Goal: Use online tool/utility: Utilize a website feature to perform a specific function

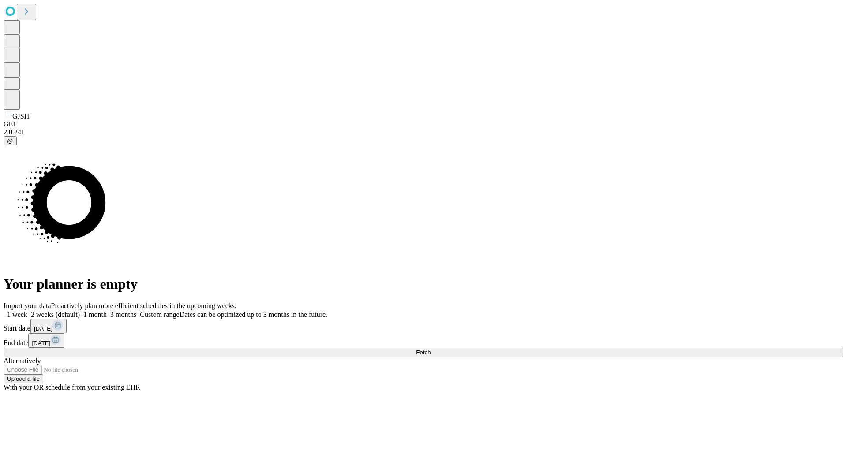
click at [430, 349] on span "Fetch" at bounding box center [423, 352] width 15 height 7
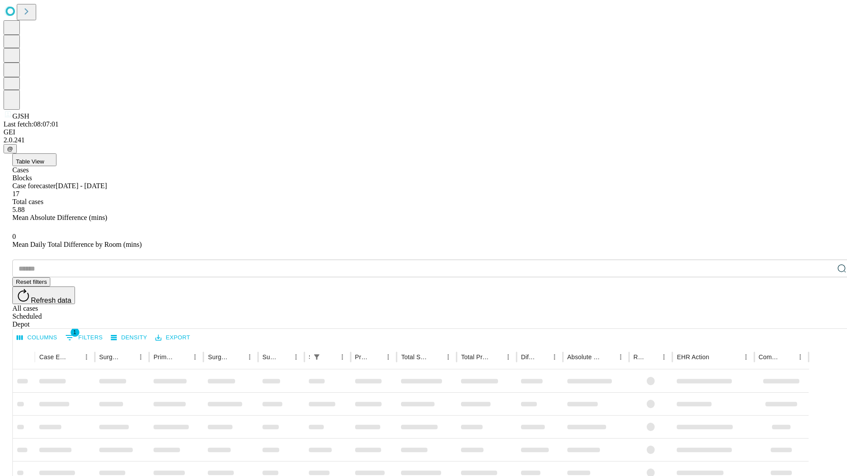
click at [44, 158] on span "Table View" at bounding box center [30, 161] width 28 height 7
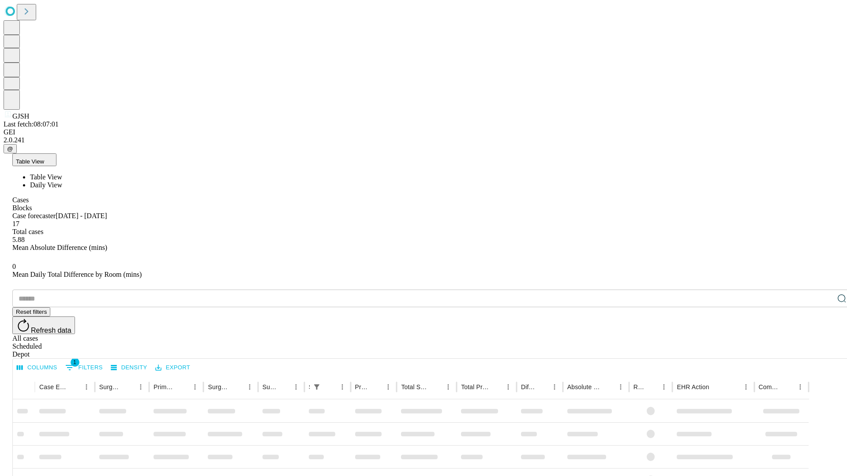
click at [62, 181] on span "Daily View" at bounding box center [46, 184] width 32 height 7
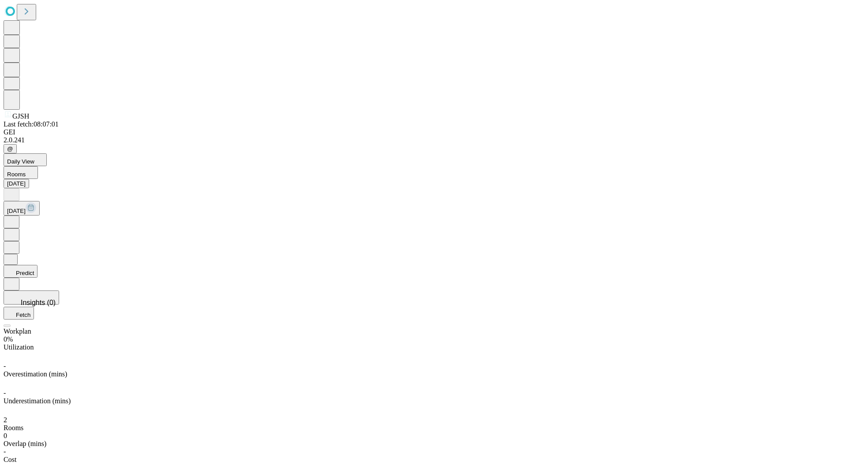
click at [37, 265] on button "Predict" at bounding box center [21, 271] width 34 height 13
